Goal: Information Seeking & Learning: Find specific page/section

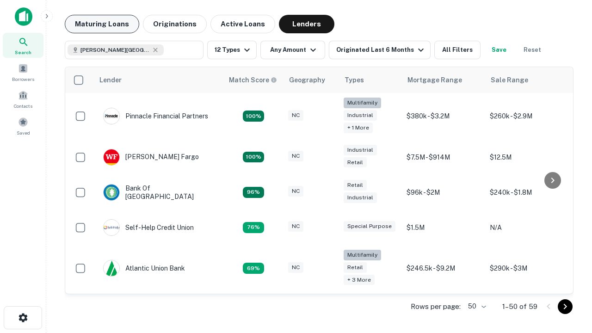
click at [102, 24] on button "Maturing Loans" at bounding box center [102, 24] width 75 height 19
